Goal: Transaction & Acquisition: Subscribe to service/newsletter

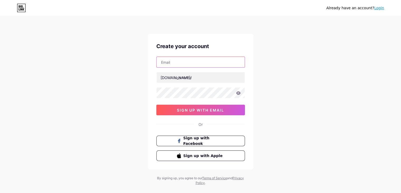
click at [189, 62] on input "text" at bounding box center [201, 62] width 88 height 11
paste input "[EMAIL_ADDRESS][DOMAIN_NAME]"
type input "[EMAIL_ADDRESS][DOMAIN_NAME]"
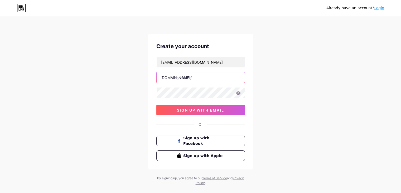
click at [187, 77] on input "text" at bounding box center [201, 77] width 88 height 11
type input "alexcrisitian"
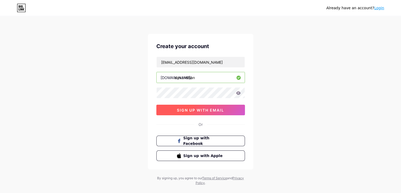
click at [180, 108] on span "sign up with email" at bounding box center [200, 110] width 47 height 4
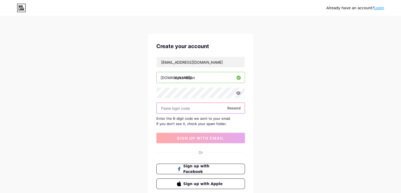
paste input "317444"
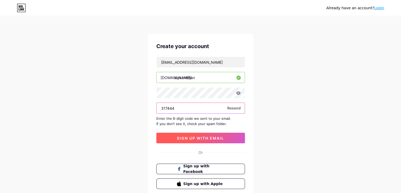
type input "317444"
click at [196, 139] on span "sign up with email" at bounding box center [200, 138] width 47 height 4
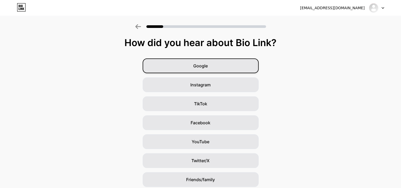
click at [212, 69] on div "Google" at bounding box center [201, 66] width 116 height 15
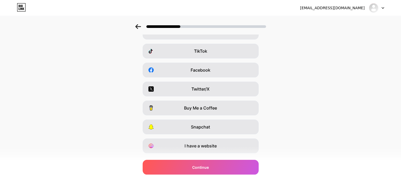
scroll to position [65, 0]
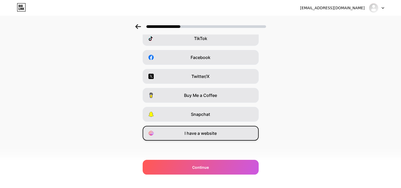
click at [208, 132] on span "I have a website" at bounding box center [201, 133] width 32 height 6
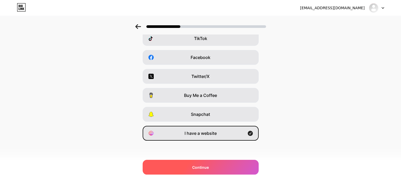
click at [199, 169] on span "Continue" at bounding box center [200, 168] width 17 height 6
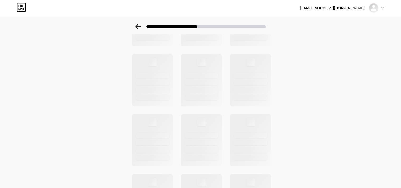
scroll to position [0, 0]
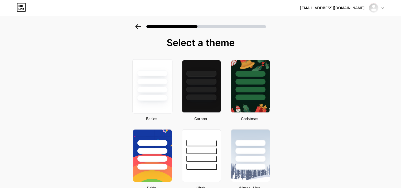
click at [154, 83] on div at bounding box center [152, 82] width 31 height 6
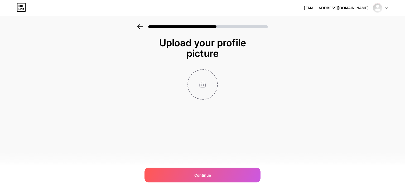
click at [198, 86] on input "file" at bounding box center [202, 84] width 29 height 29
type input "C:\fakepath\favicon.png"
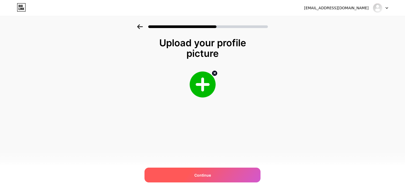
click at [209, 174] on span "Continue" at bounding box center [202, 175] width 17 height 6
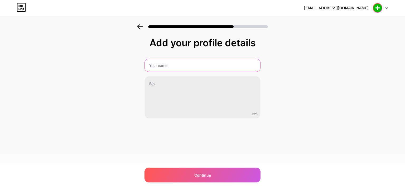
click at [174, 66] on input "text" at bounding box center [203, 65] width 116 height 13
type input "Alex Cristian"
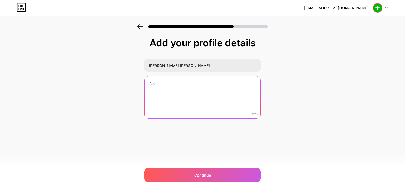
click at [169, 87] on textarea at bounding box center [203, 97] width 116 height 42
paste textarea "https://fdown.plus/"
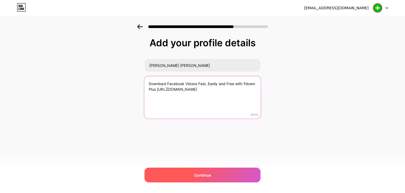
type textarea "Download Facebook Videos Fast, Easily and Free with Fdown Plus https://fdown.pl…"
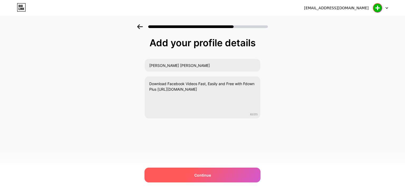
click at [209, 172] on span "Continue" at bounding box center [202, 175] width 17 height 6
click at [212, 173] on div "Continue" at bounding box center [203, 174] width 116 height 15
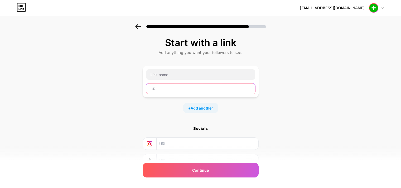
click at [166, 88] on input "text" at bounding box center [200, 89] width 109 height 11
paste input "https://fdown.plus/"
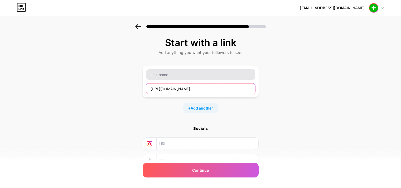
type input "https://fdown.plus/"
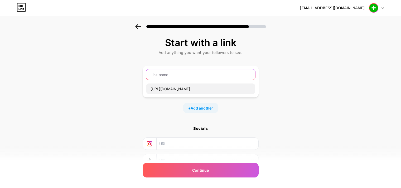
click at [168, 75] on input "text" at bounding box center [200, 74] width 109 height 11
type input "fdown plus"
click at [176, 74] on input "text" at bounding box center [200, 74] width 109 height 11
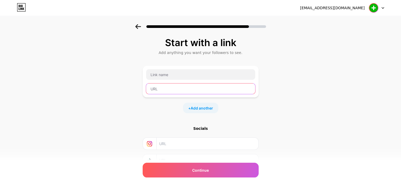
click at [162, 87] on input "text" at bounding box center [200, 89] width 109 height 11
paste input "https://fdown.plus/"
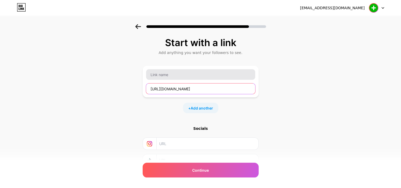
type input "https://fdown.plus/"
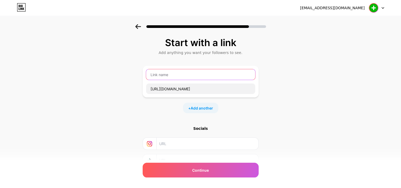
click at [164, 76] on input "text" at bounding box center [200, 74] width 109 height 11
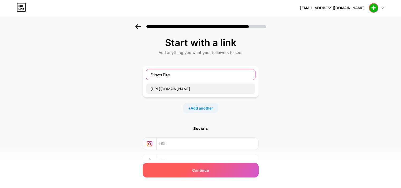
type input "Fdown Plus"
click at [206, 171] on span "Continue" at bounding box center [200, 171] width 17 height 6
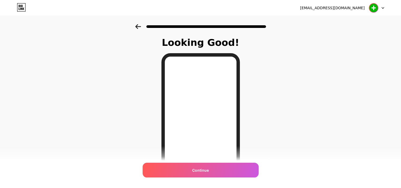
scroll to position [77, 0]
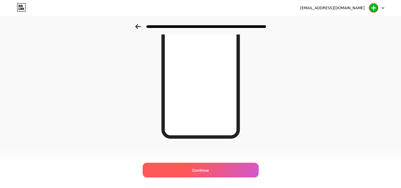
click at [204, 172] on span "Continue" at bounding box center [200, 171] width 17 height 6
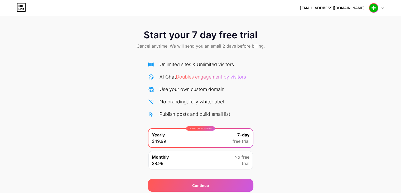
click at [377, 11] on img at bounding box center [374, 8] width 10 height 10
click at [383, 8] on icon at bounding box center [383, 7] width 2 height 1
click at [346, 9] on div "[EMAIL_ADDRESS][DOMAIN_NAME]" at bounding box center [332, 8] width 65 height 6
drag, startPoint x: 334, startPoint y: 10, endPoint x: 361, endPoint y: 9, distance: 27.5
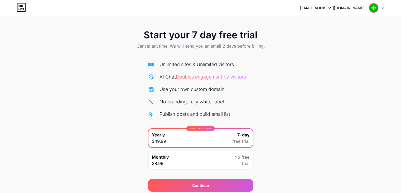
click at [334, 10] on div "[EMAIL_ADDRESS][DOMAIN_NAME]" at bounding box center [332, 8] width 65 height 6
click at [373, 10] on img at bounding box center [374, 8] width 10 height 10
click at [372, 10] on img at bounding box center [374, 8] width 10 height 10
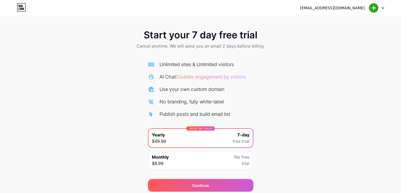
click at [199, 158] on div "Monthly $8.99 No free trial" at bounding box center [201, 160] width 104 height 18
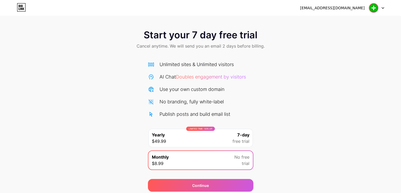
click at [199, 142] on div "LIMITED TIME : 50% off Yearly $49.99 7-day free trial" at bounding box center [201, 138] width 104 height 18
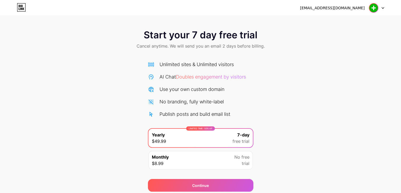
click at [217, 164] on div "Monthly $8.99 No free trial" at bounding box center [201, 160] width 104 height 18
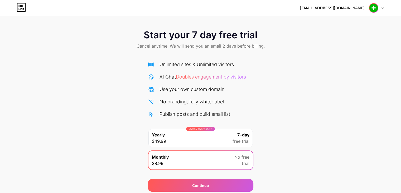
click at [233, 142] on span "free trial" at bounding box center [241, 141] width 17 height 6
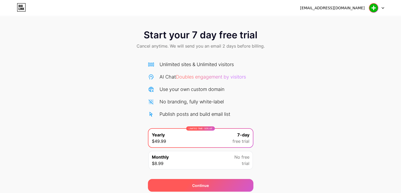
click at [209, 187] on div "Continue" at bounding box center [201, 185] width 106 height 13
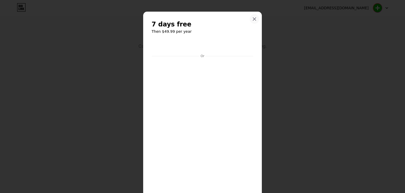
click at [253, 18] on icon at bounding box center [255, 19] width 4 height 4
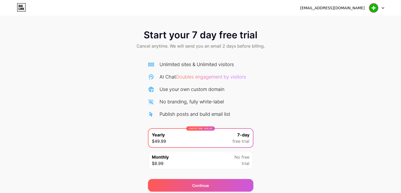
drag, startPoint x: 95, startPoint y: 37, endPoint x: 80, endPoint y: 12, distance: 29.0
click at [95, 37] on div "Start your 7 day free trial Cancel anytime. We will send you an email 2 days be…" at bounding box center [200, 39] width 401 height 31
click at [337, 9] on div "[EMAIL_ADDRESS][DOMAIN_NAME]" at bounding box center [332, 8] width 65 height 6
click at [377, 8] on img at bounding box center [374, 8] width 10 height 10
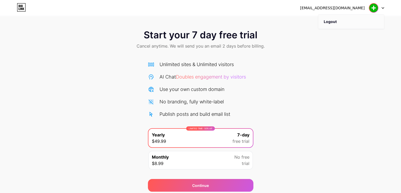
click at [358, 22] on li "Logout" at bounding box center [351, 22] width 65 height 14
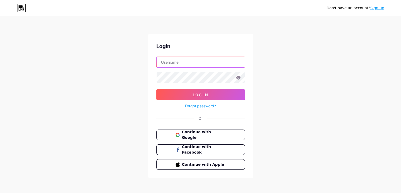
type input "[EMAIL_ADDRESS][DOMAIN_NAME]"
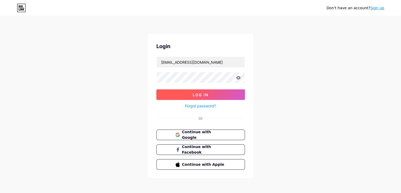
click at [224, 97] on button "Log In" at bounding box center [200, 94] width 89 height 11
